Goal: Task Accomplishment & Management: Use online tool/utility

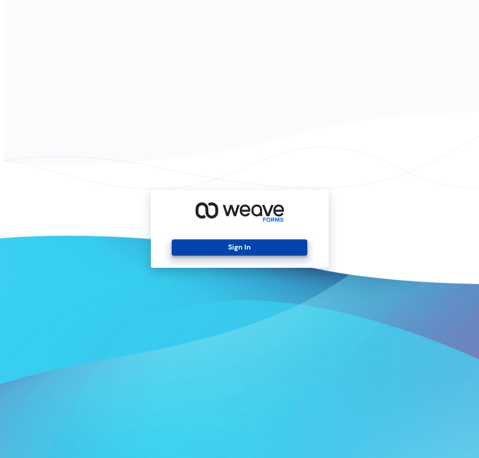
click at [239, 250] on button "Sign In" at bounding box center [240, 248] width 136 height 16
